Goal: Transaction & Acquisition: Purchase product/service

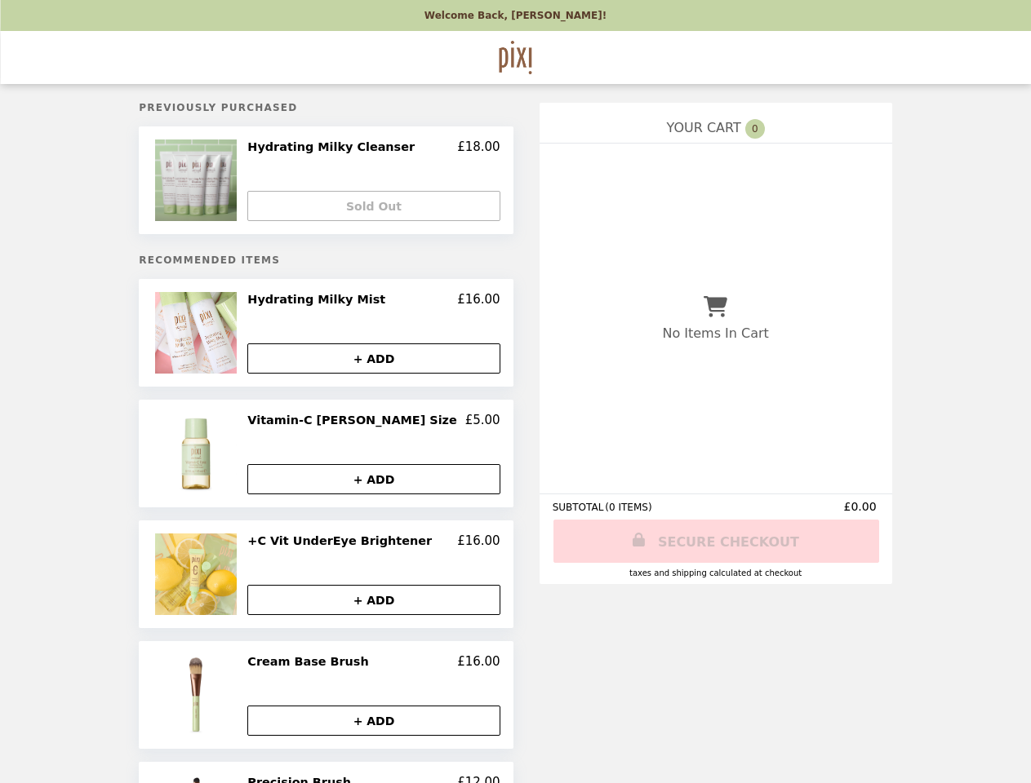
click at [223, 182] on img at bounding box center [198, 181] width 86 height 82
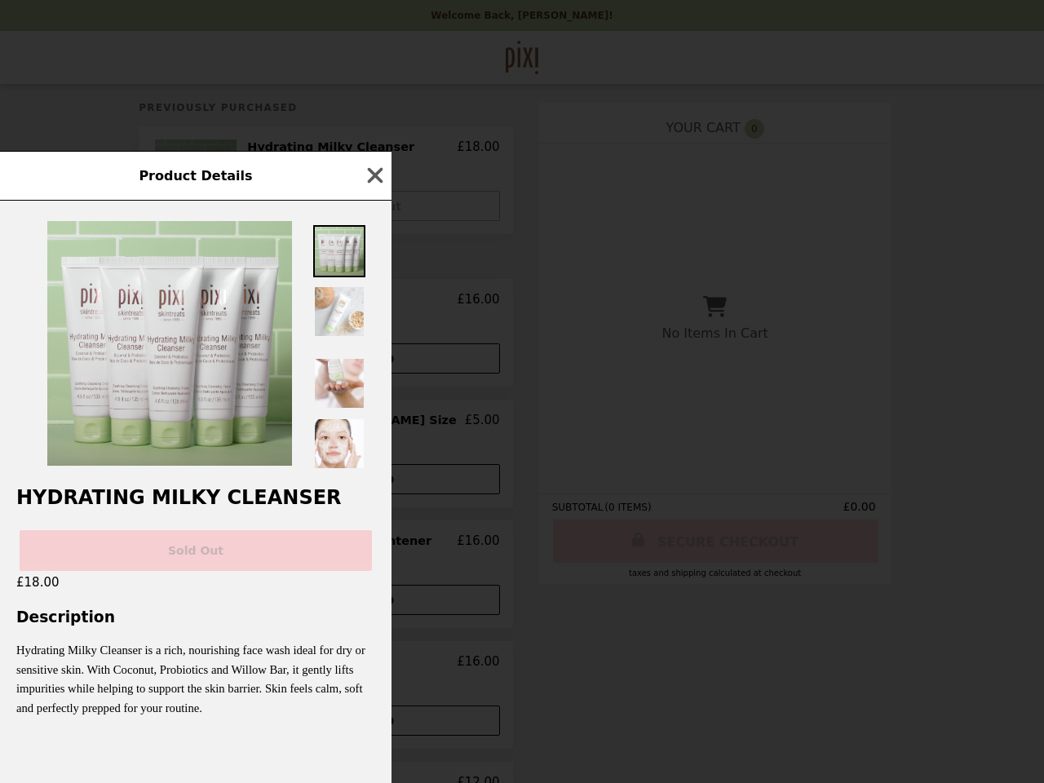
click at [374, 207] on div "Product Details Hydrating Milky Cleanser Sold Out £18.00 Description Hydrating …" at bounding box center [522, 391] width 1044 height 783
click at [223, 336] on img at bounding box center [169, 343] width 245 height 245
click at [374, 304] on div at bounding box center [196, 335] width 392 height 269
click at [374, 361] on div "Product Details Hydrating Milky Cleanser Sold Out £18.00 Description Hydrating …" at bounding box center [522, 391] width 1044 height 783
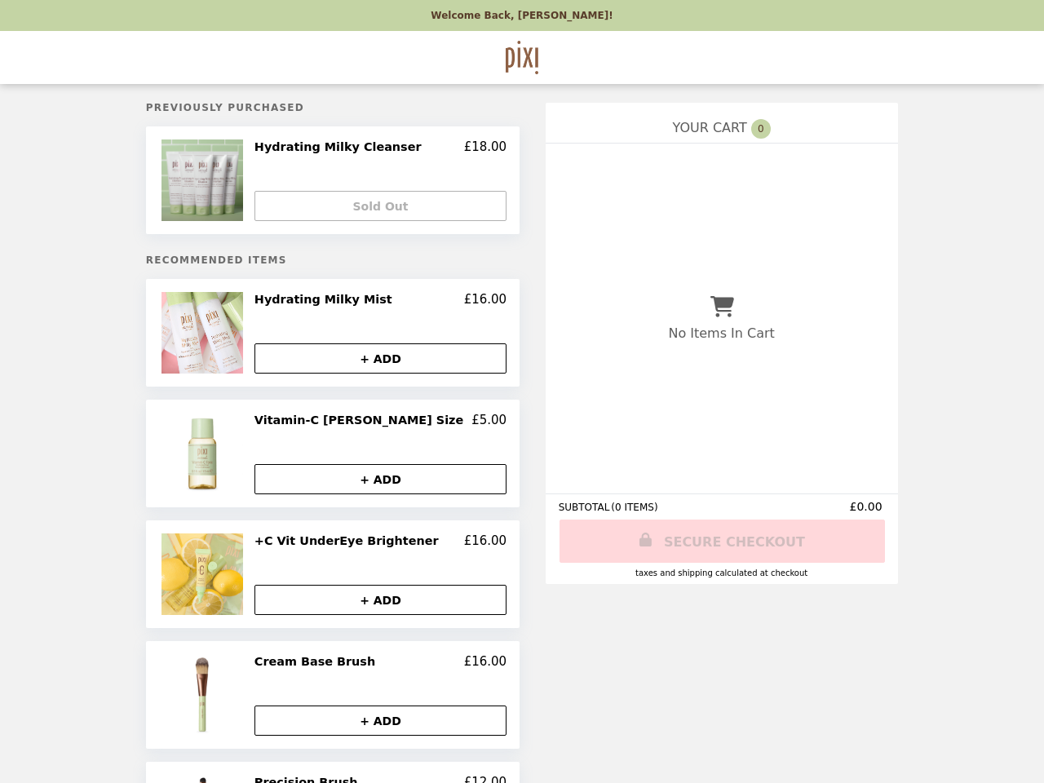
click at [223, 457] on img at bounding box center [205, 454] width 86 height 82
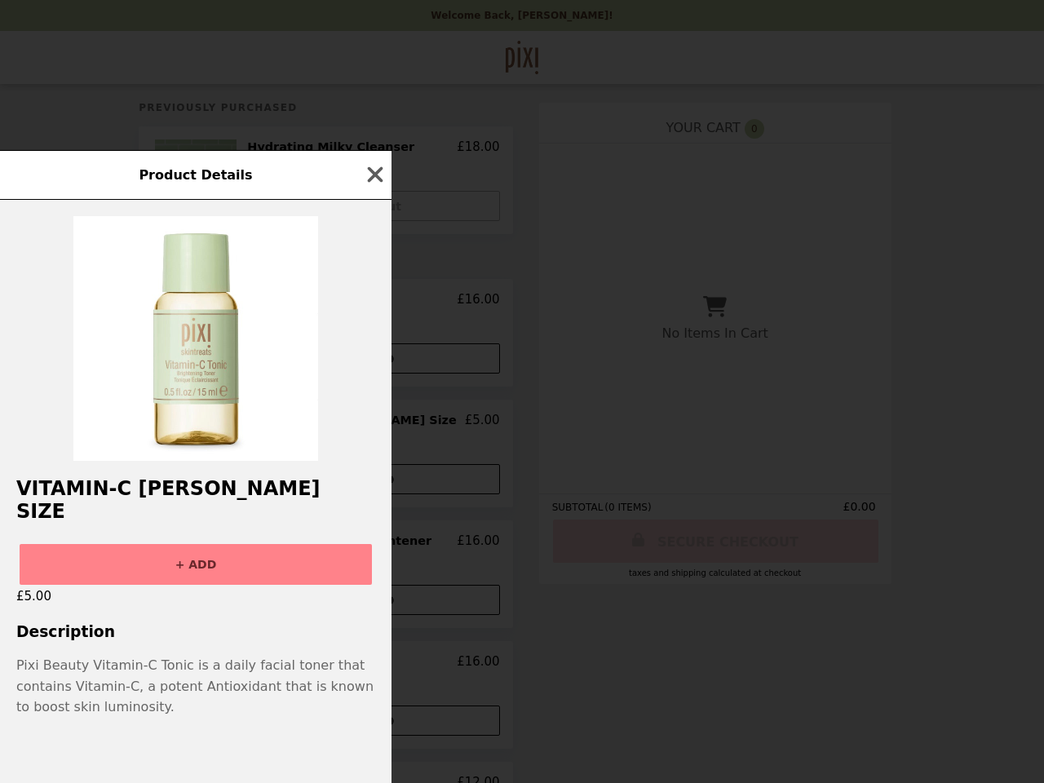
click at [374, 424] on div "Product Details Vitamin-C Tonic Sample Size + ADD £5.00 Description Pixi Beauty…" at bounding box center [522, 391] width 1044 height 783
click at [374, 482] on div "Vitamin-C Tonic Sample Size + ADD £5.00 Description Pixi Beauty Vitamin-C Tonic…" at bounding box center [196, 491] width 392 height 583
click at [223, 578] on button "+ ADD" at bounding box center [196, 564] width 352 height 41
